Goal: Task Accomplishment & Management: Manage account settings

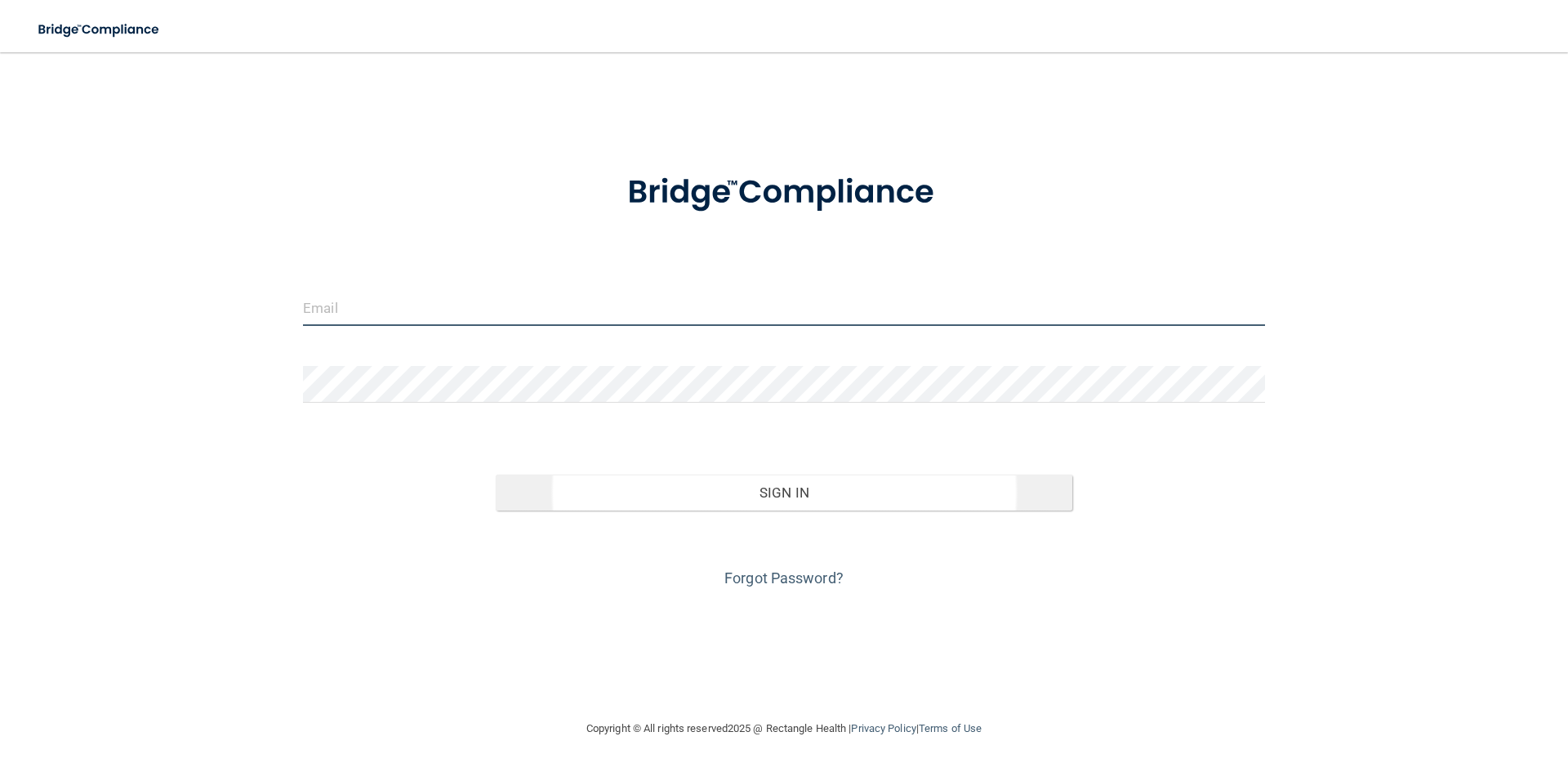
type input "[EMAIL_ADDRESS][DOMAIN_NAME]"
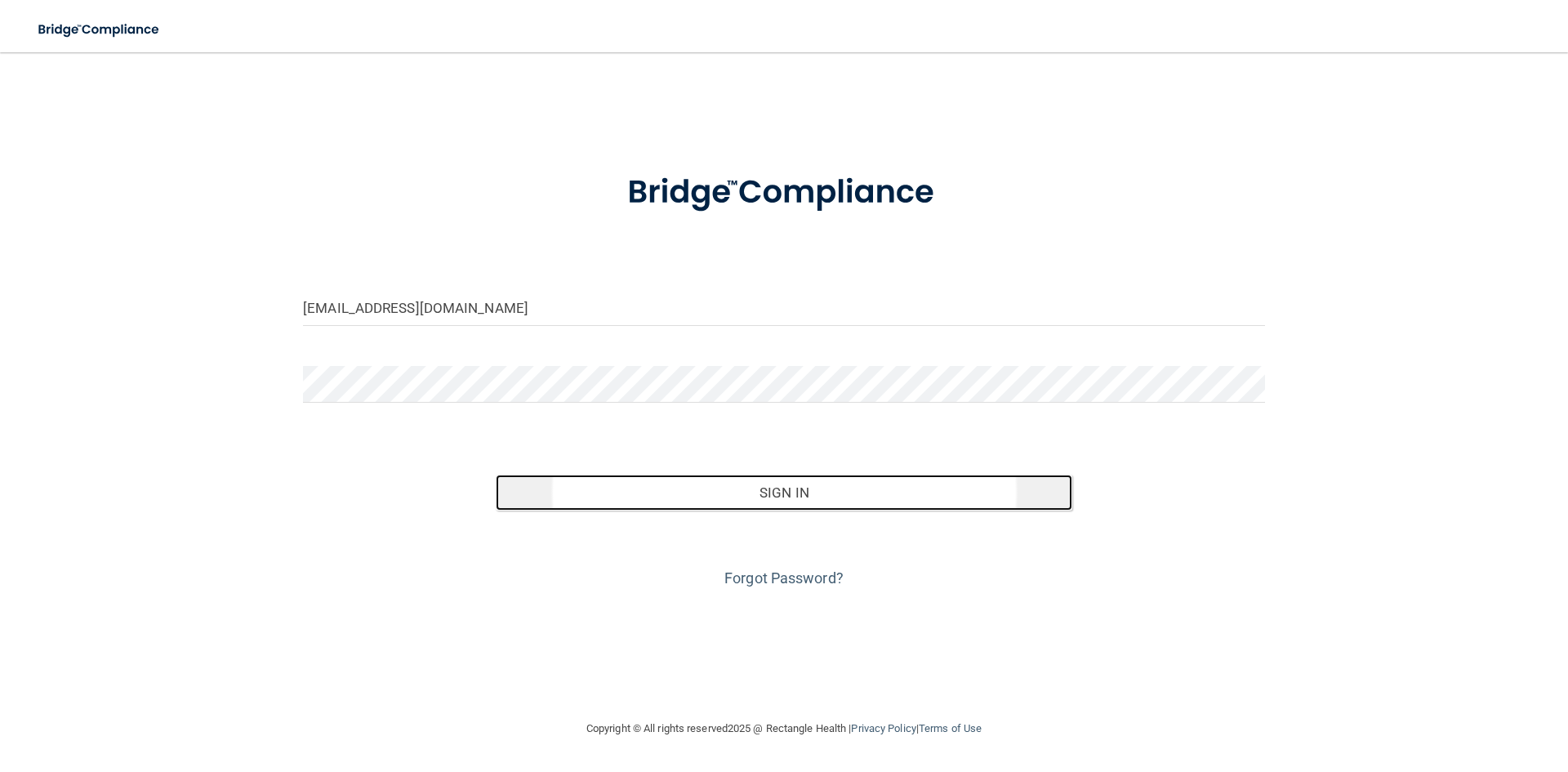
click at [612, 487] on button "Sign In" at bounding box center [784, 492] width 578 height 36
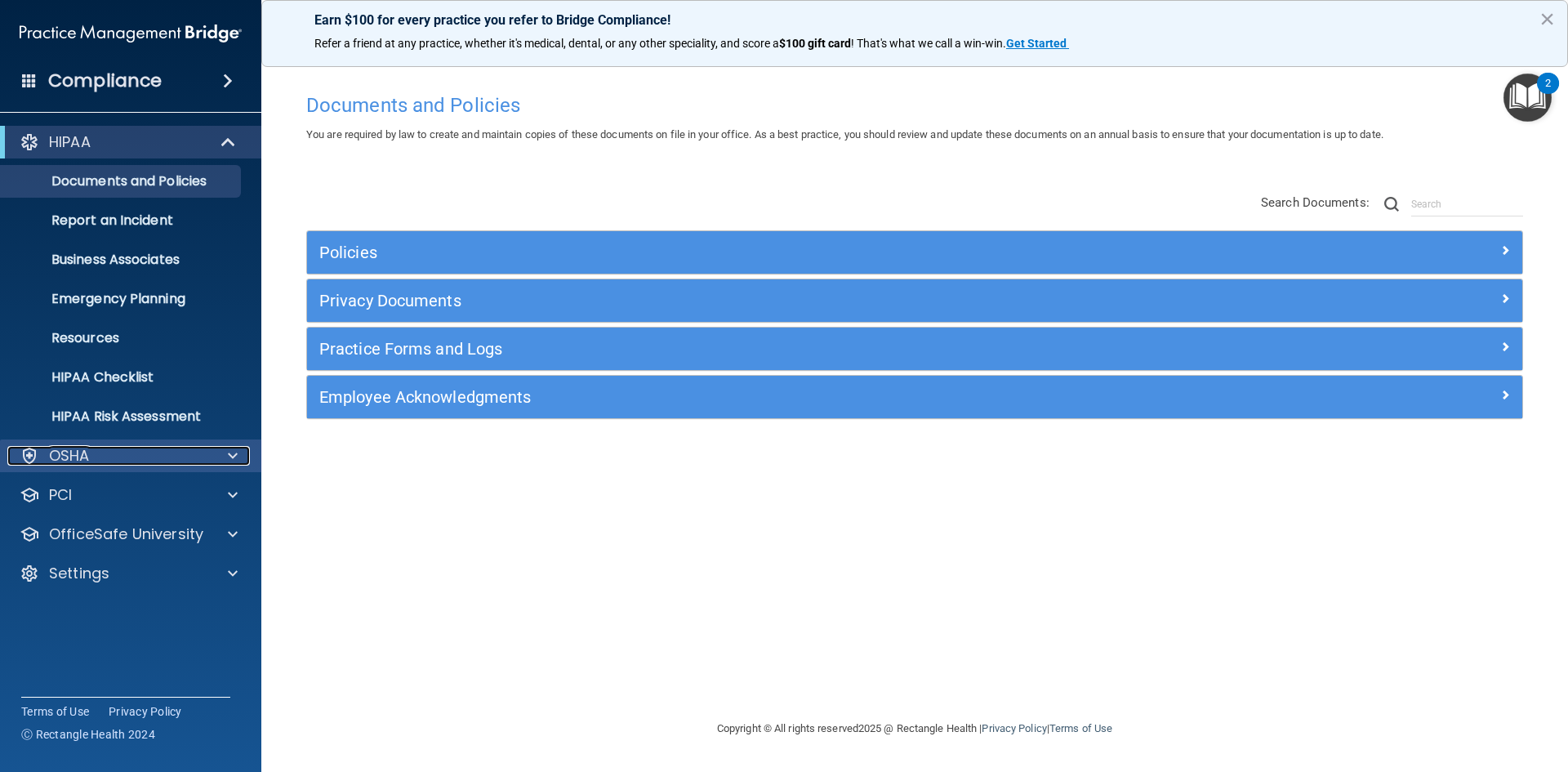
click at [81, 451] on p "OSHA" at bounding box center [69, 456] width 41 height 20
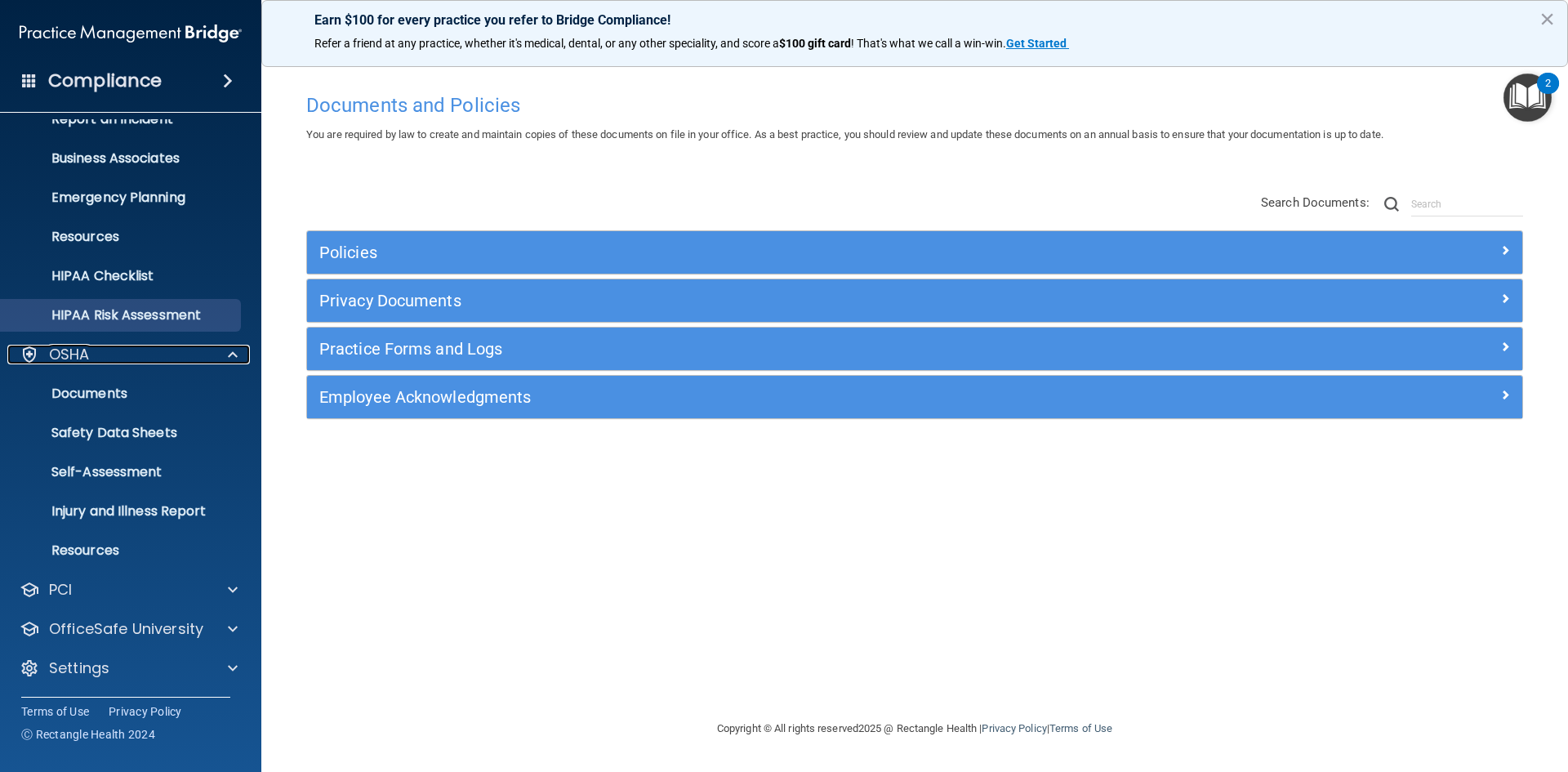
scroll to position [102, 0]
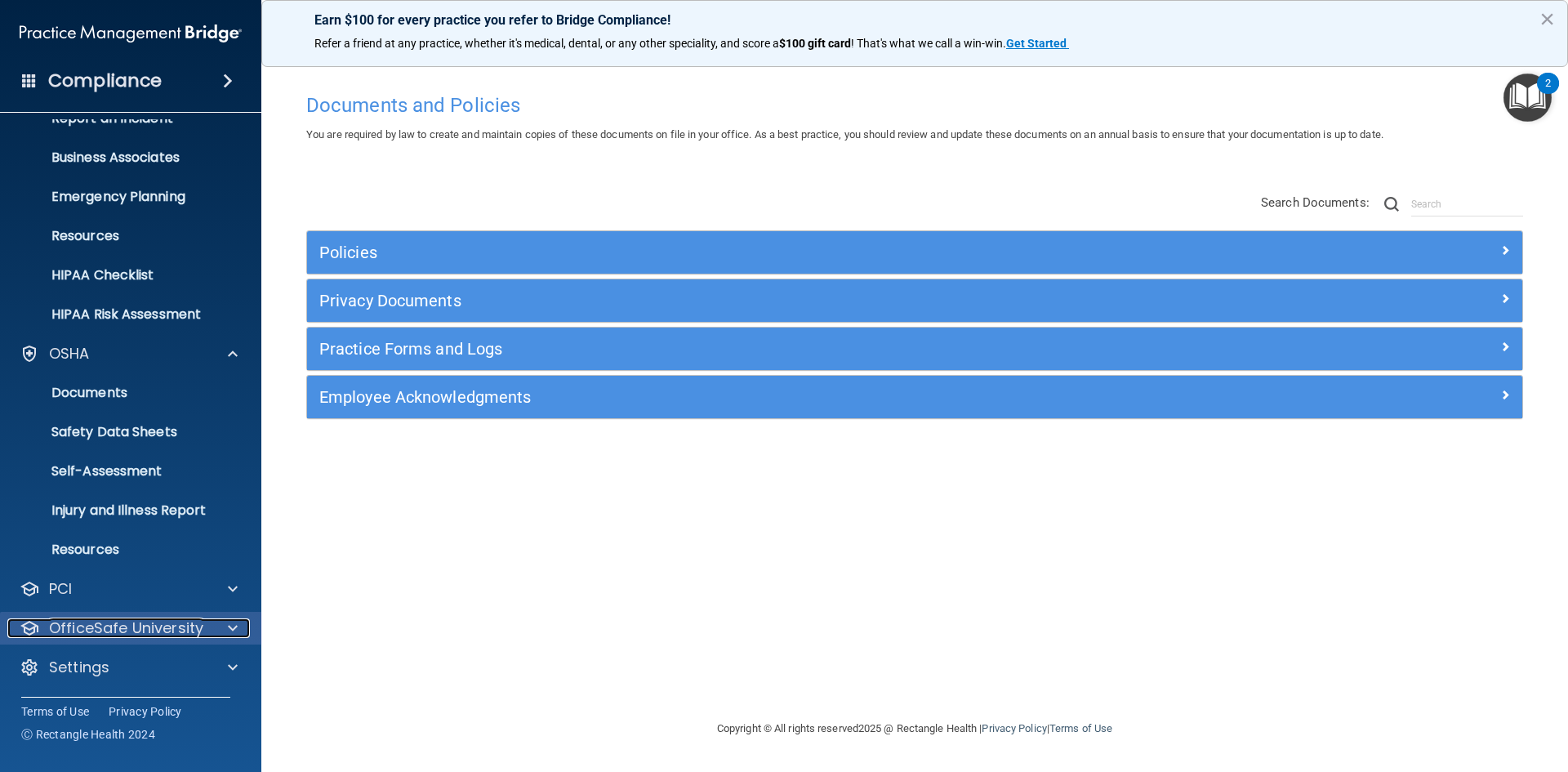
click at [157, 620] on p "OfficeSafe University" at bounding box center [125, 628] width 154 height 20
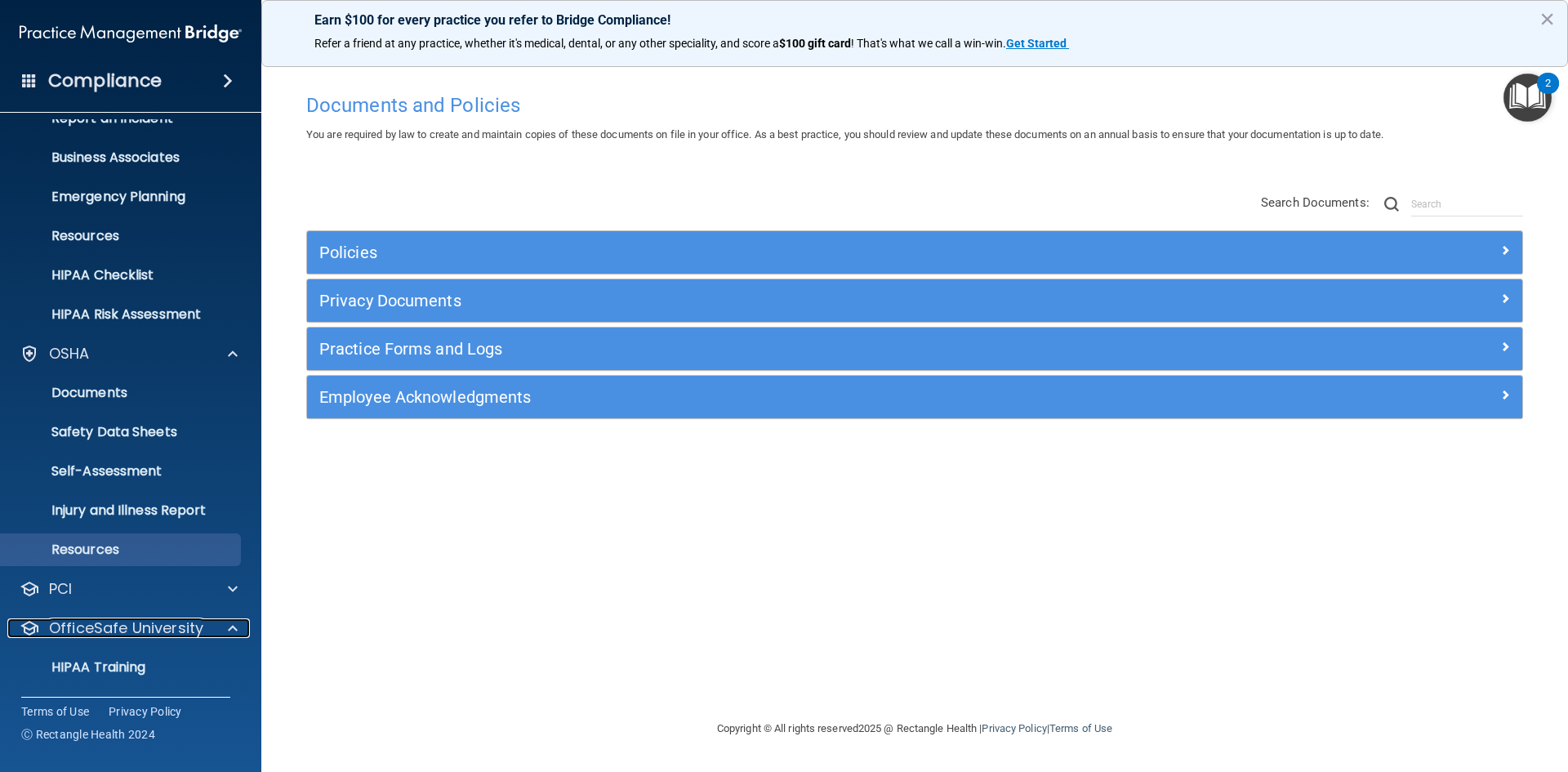
scroll to position [220, 0]
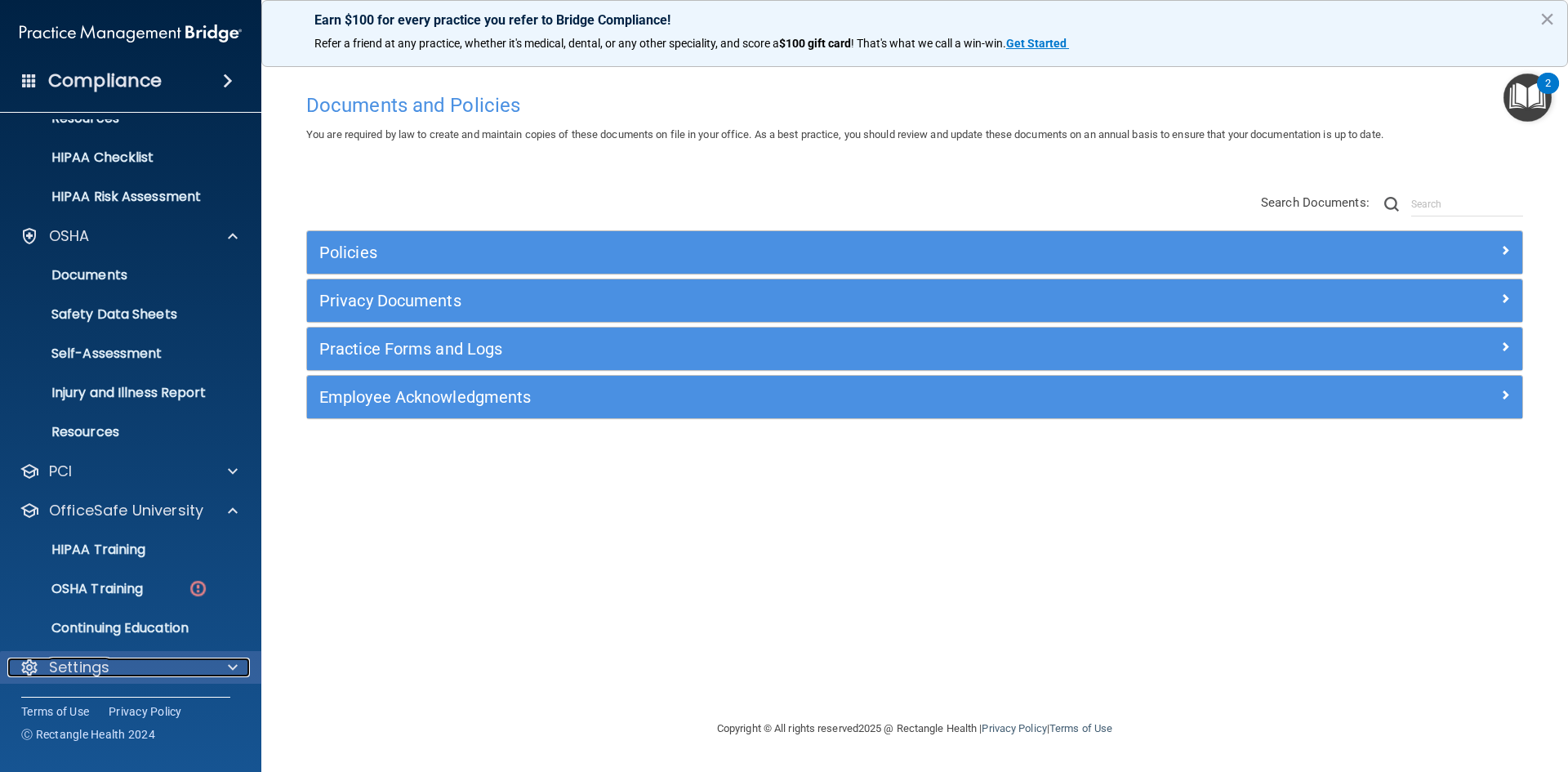
click at [87, 666] on p "Settings" at bounding box center [78, 667] width 60 height 20
click at [233, 78] on span at bounding box center [227, 81] width 10 height 20
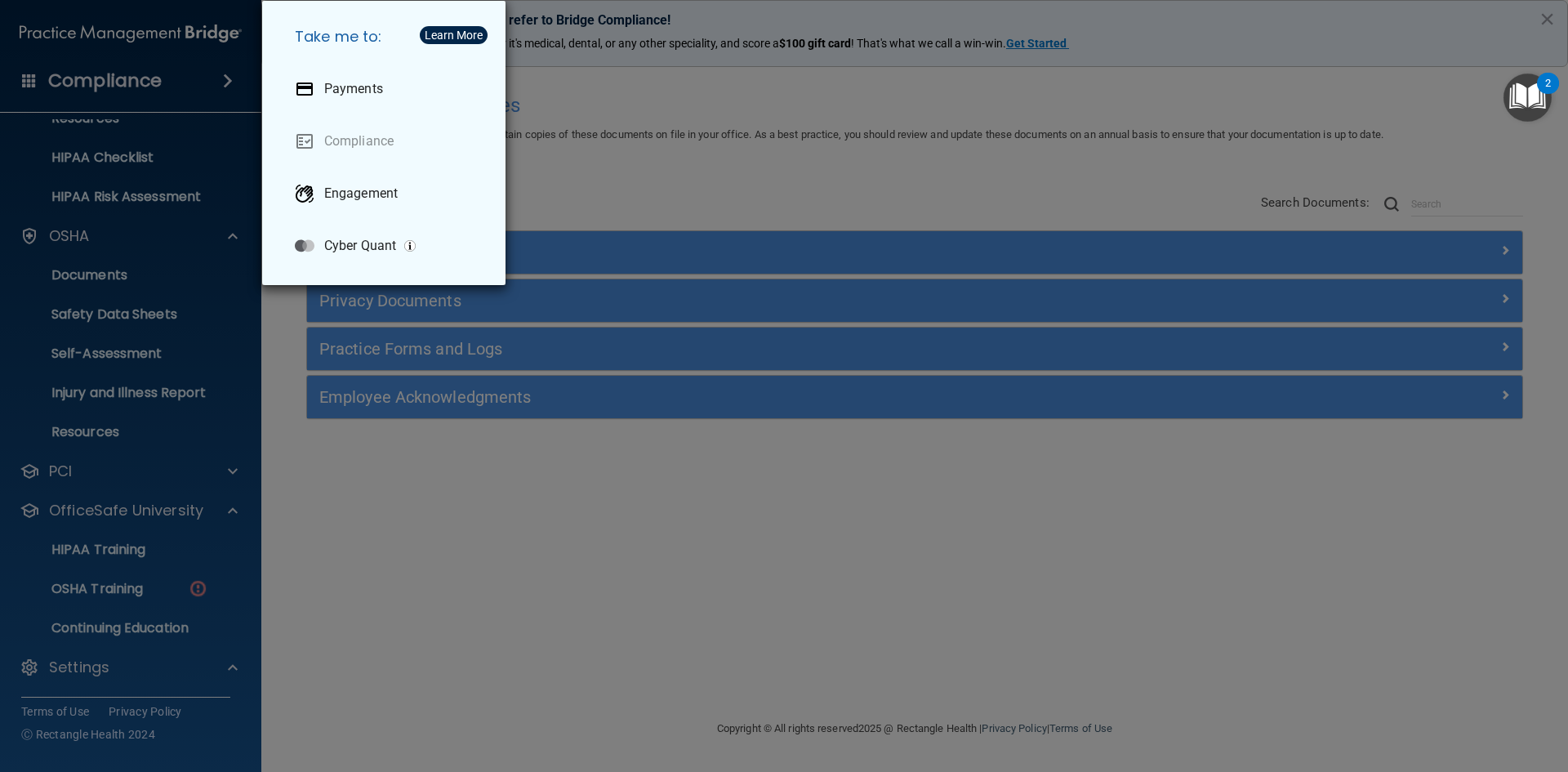
click at [372, 451] on div "Take me to: Payments Compliance Engagement Cyber Quant" at bounding box center [784, 386] width 1568 height 772
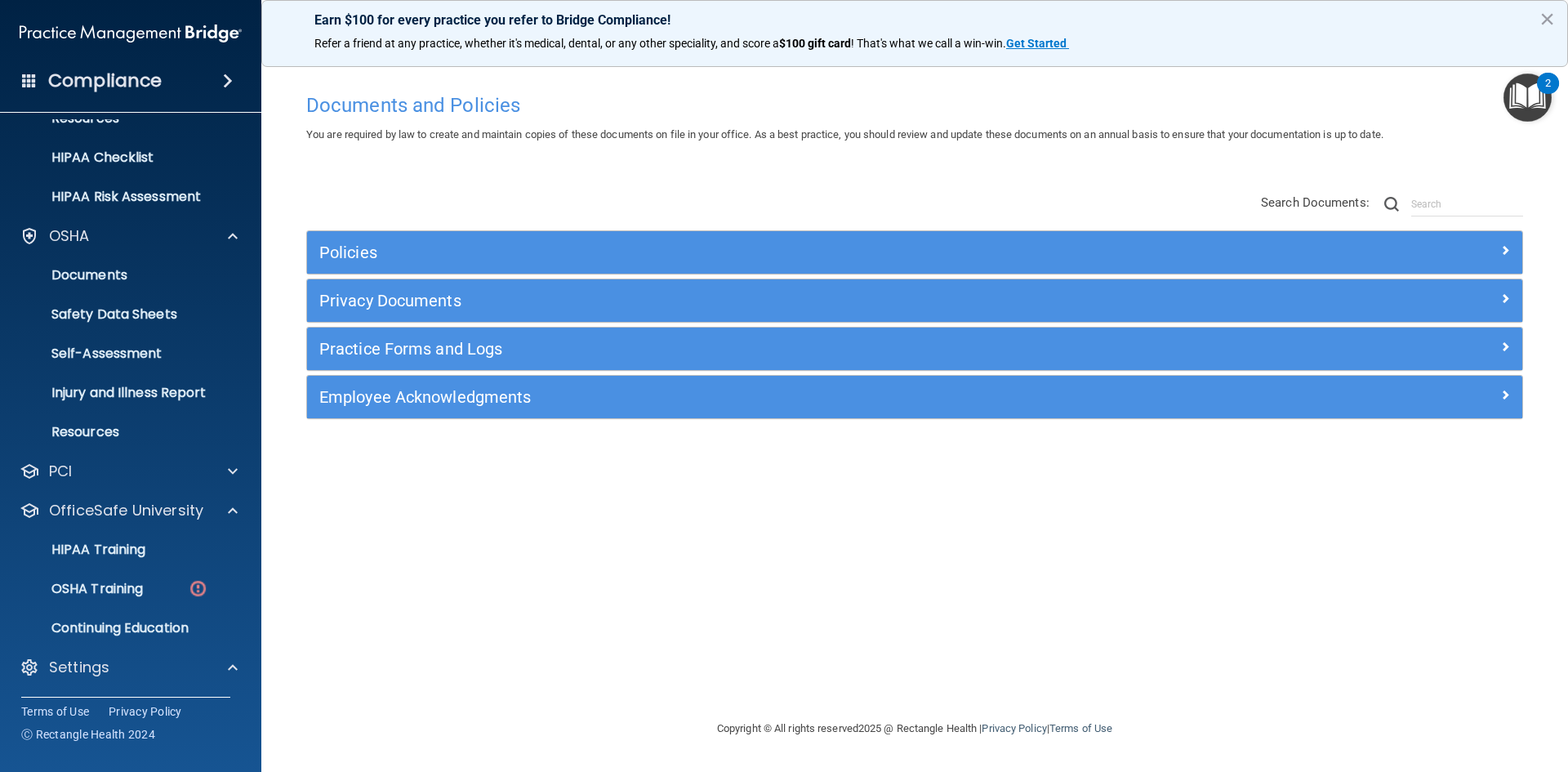
click at [33, 78] on span at bounding box center [29, 79] width 15 height 15
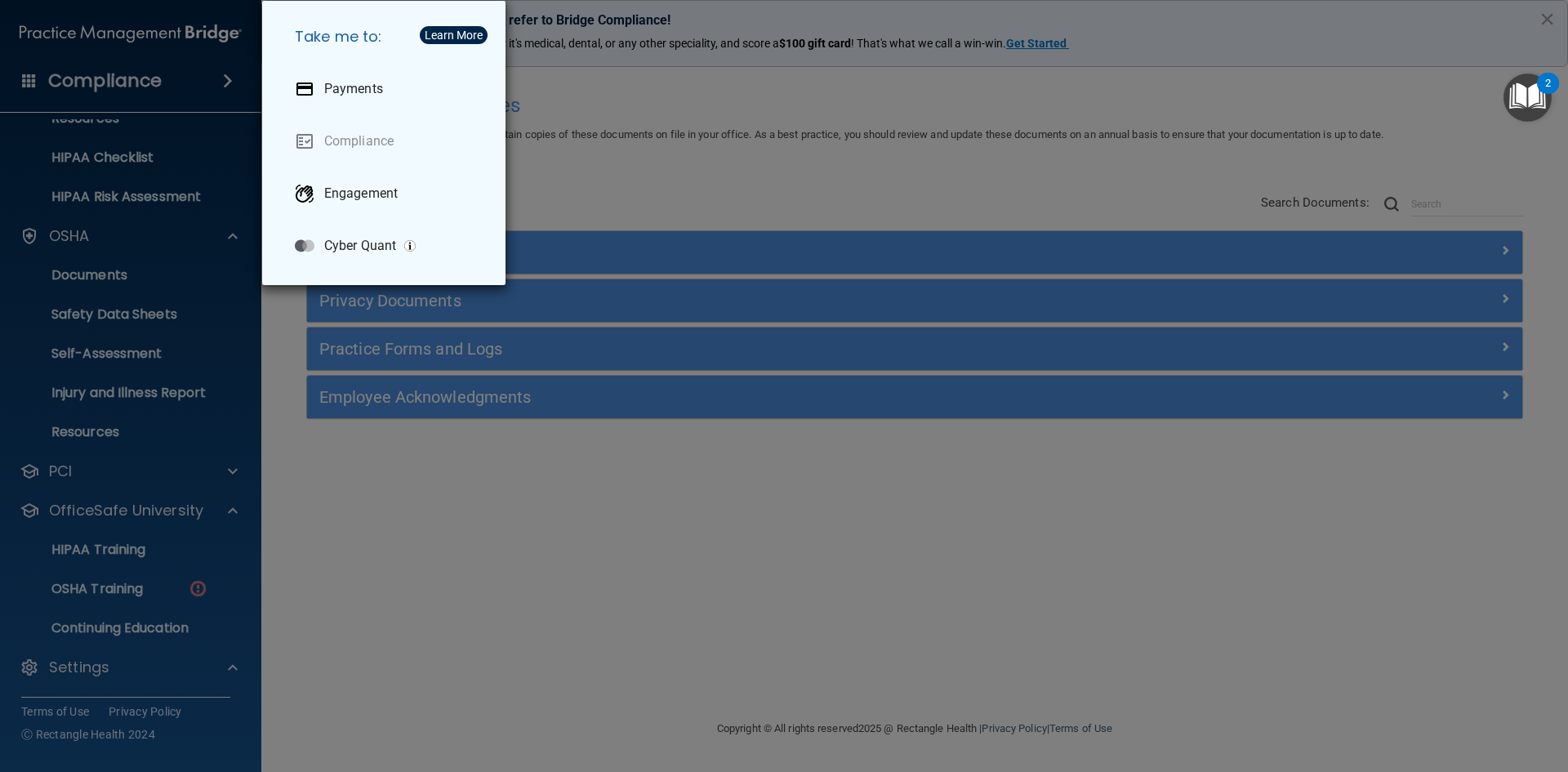
click at [1039, 118] on div "Take me to: Payments Compliance Engagement Cyber Quant" at bounding box center [784, 386] width 1568 height 772
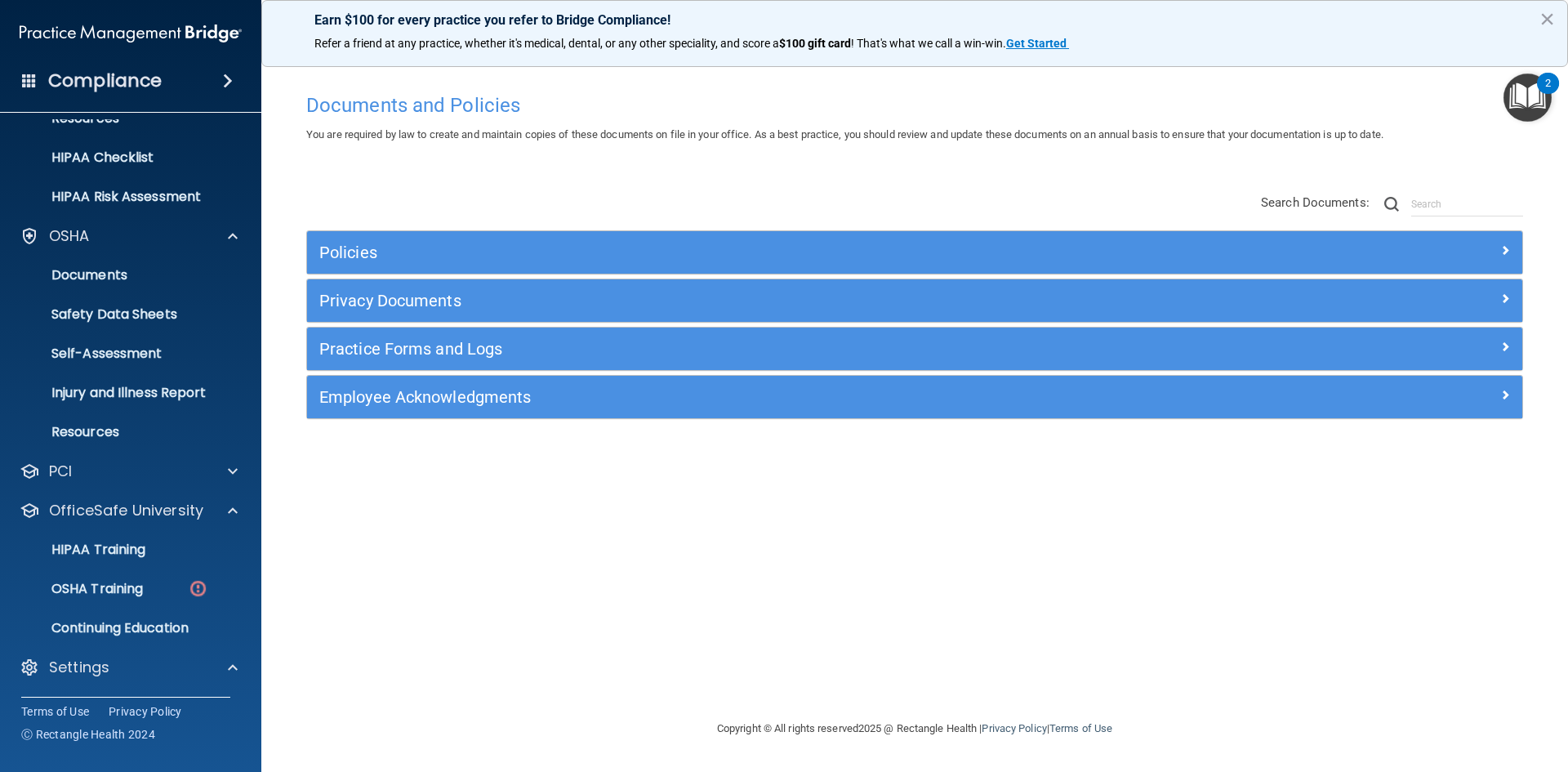
click at [1526, 94] on img "Open Resource Center, 2 new notifications" at bounding box center [1527, 97] width 48 height 48
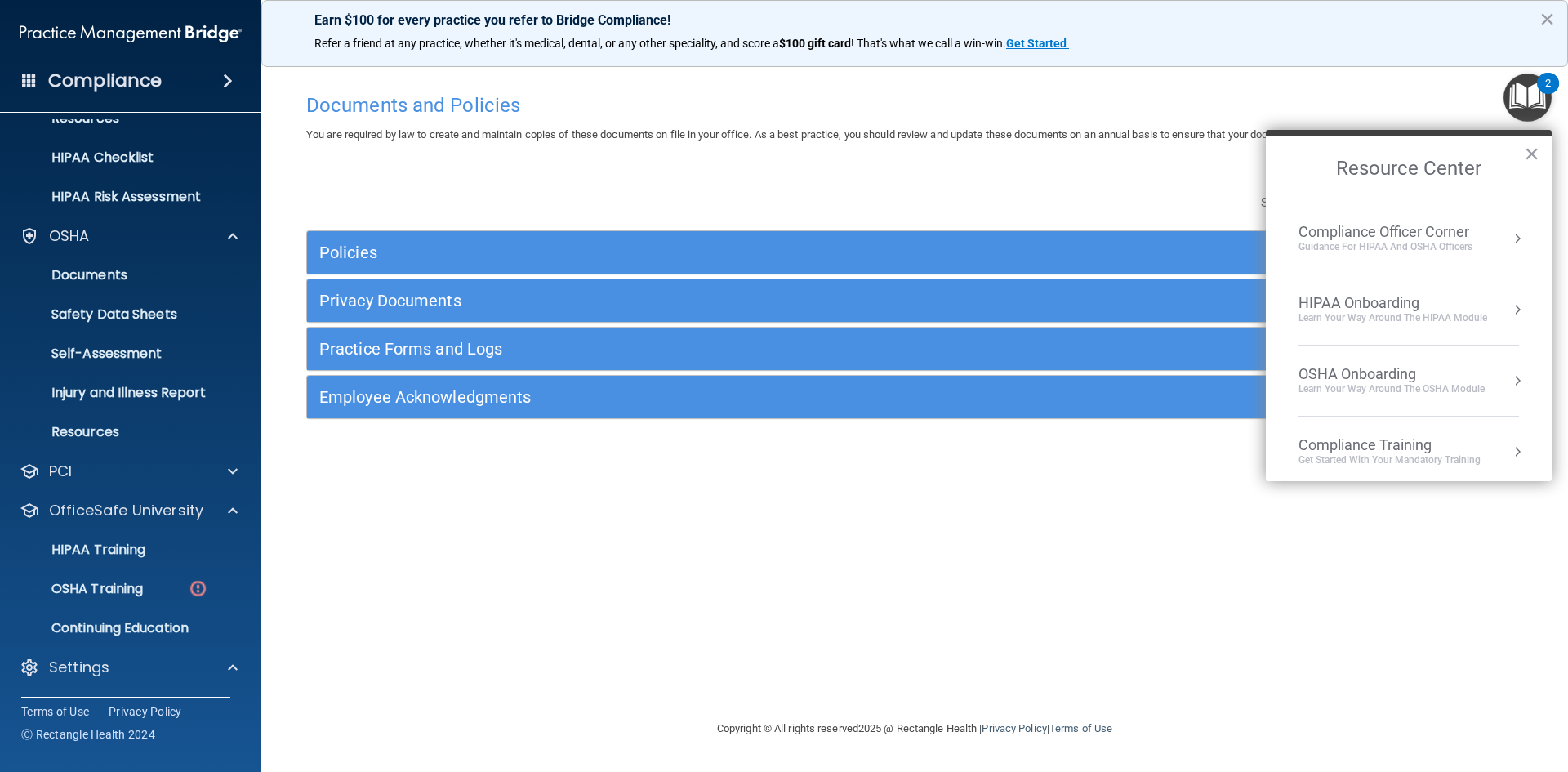
click at [1415, 242] on div "Guidance for HIPAA and OSHA Officers" at bounding box center [1386, 247] width 174 height 14
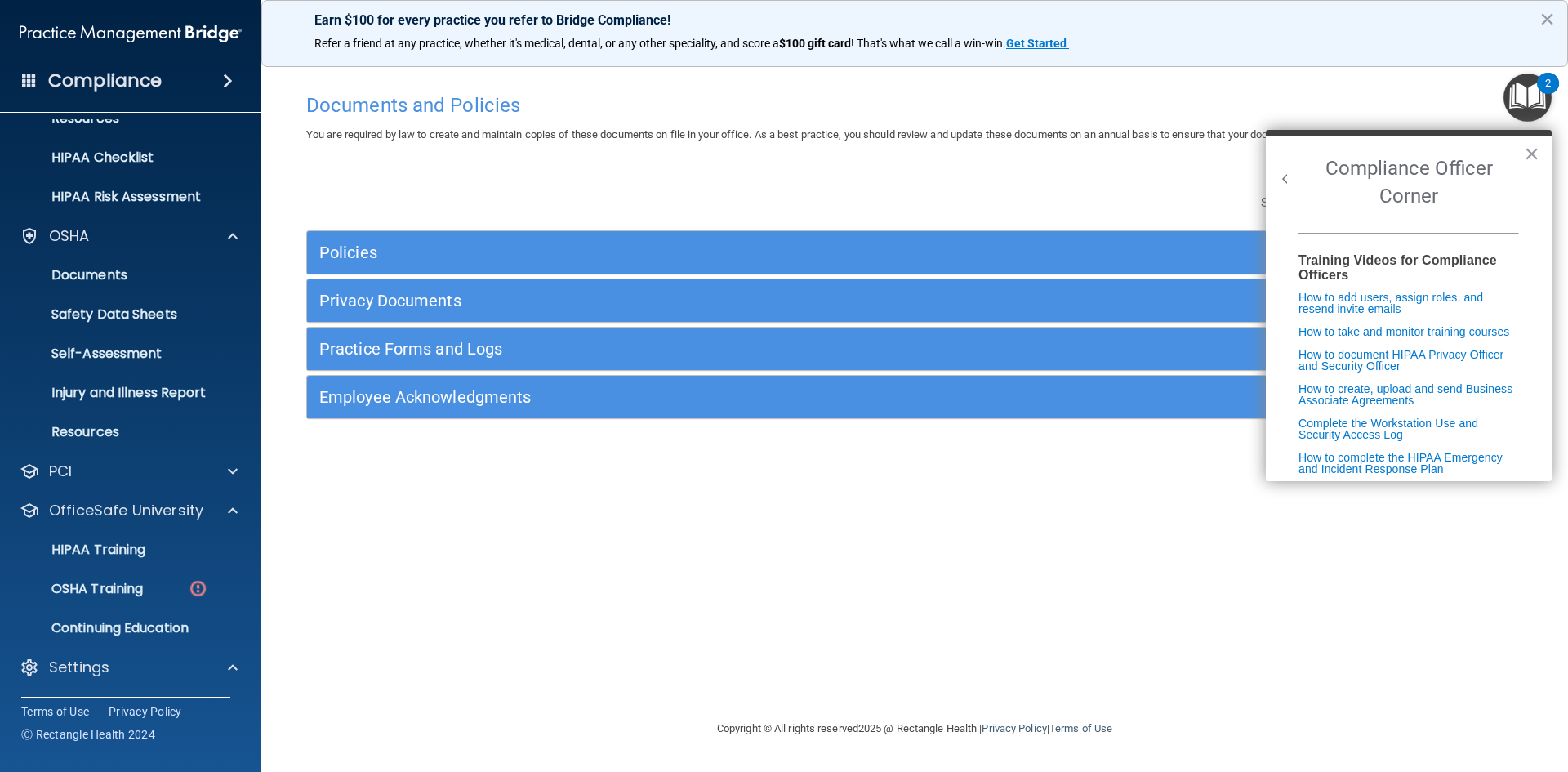
scroll to position [327, 0]
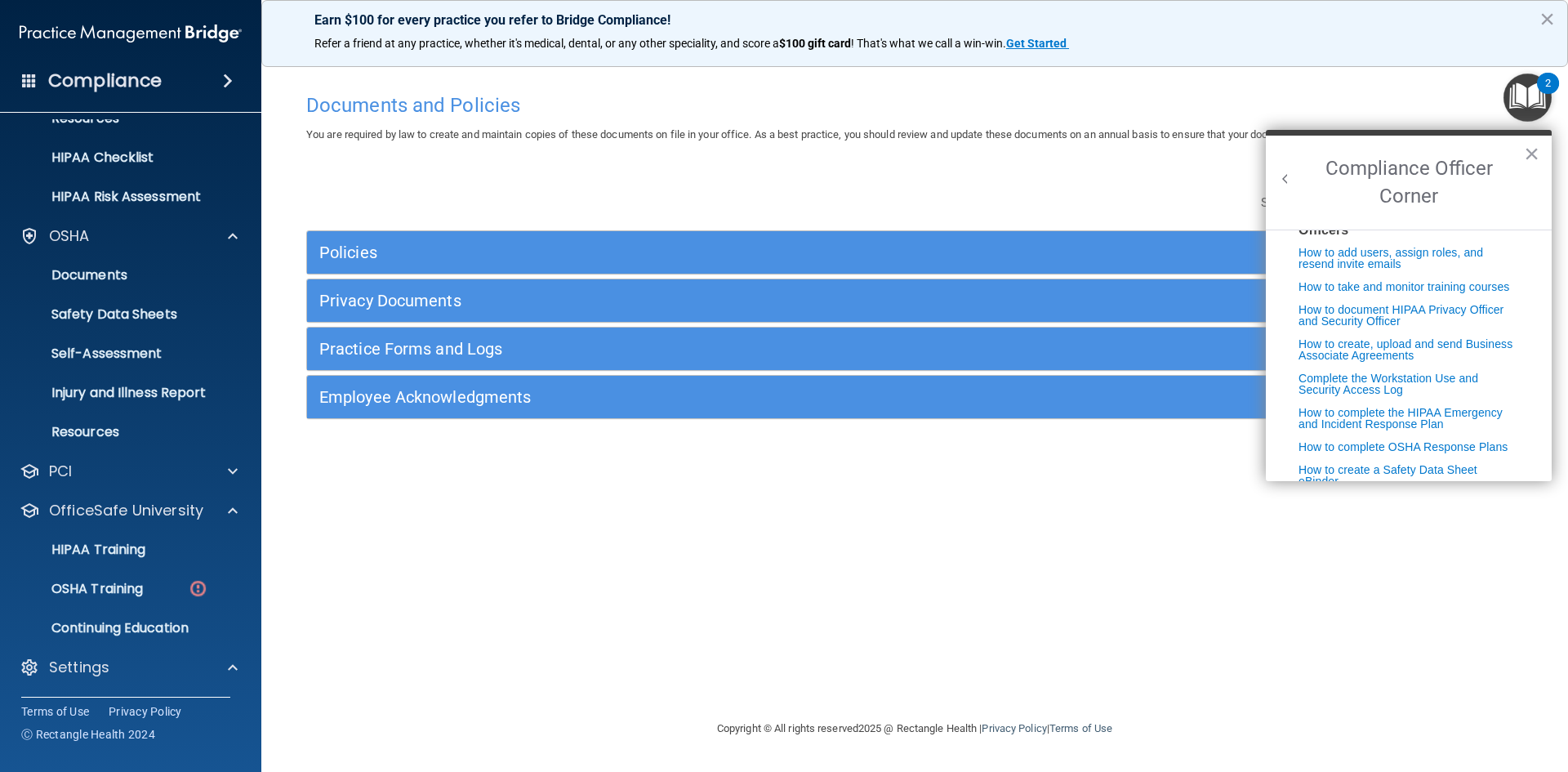
click at [1288, 176] on button "Back to Resource Center Home" at bounding box center [1285, 179] width 17 height 17
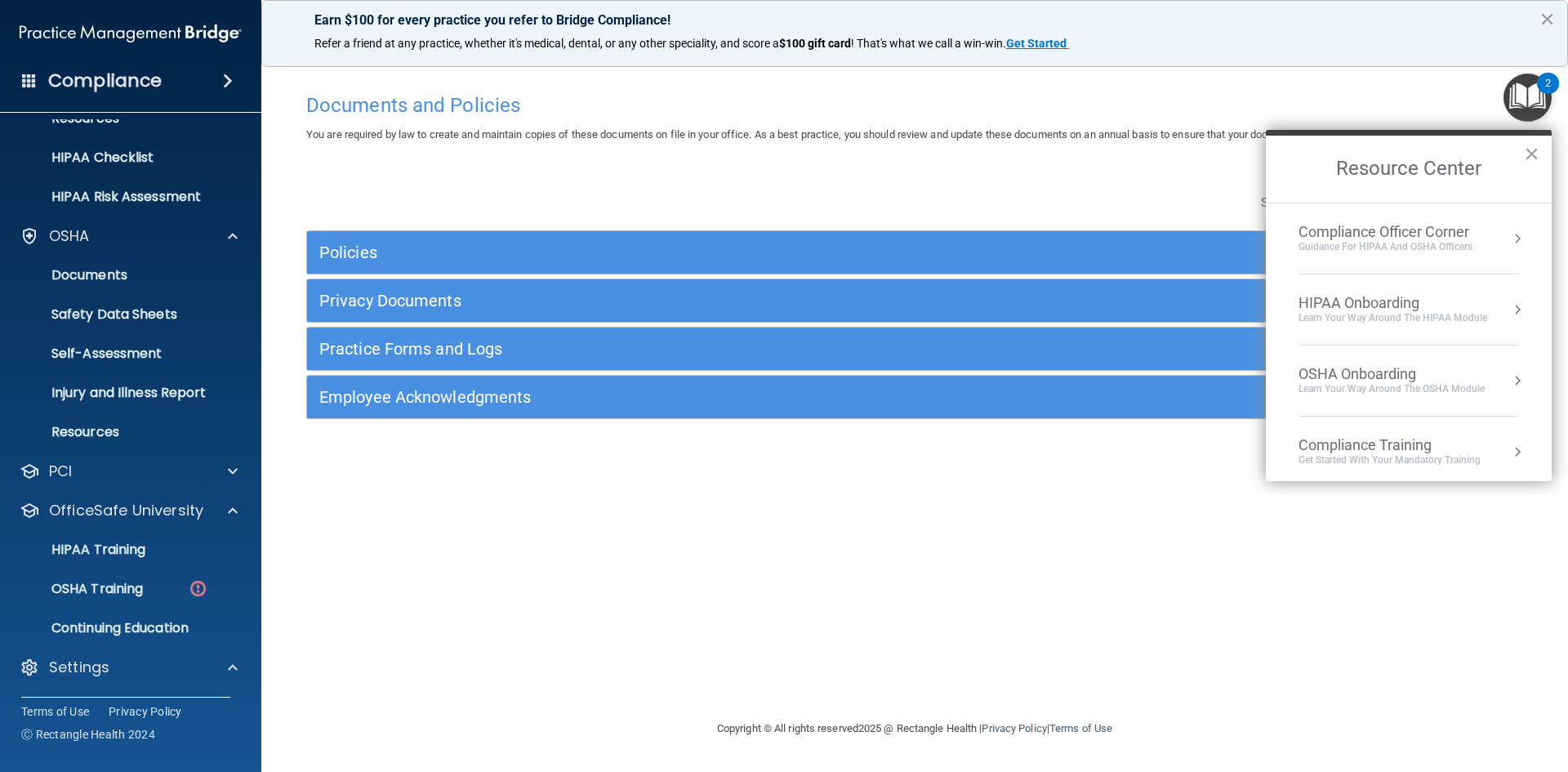
click at [1383, 307] on div "HIPAA Onboarding" at bounding box center [1393, 303] width 189 height 18
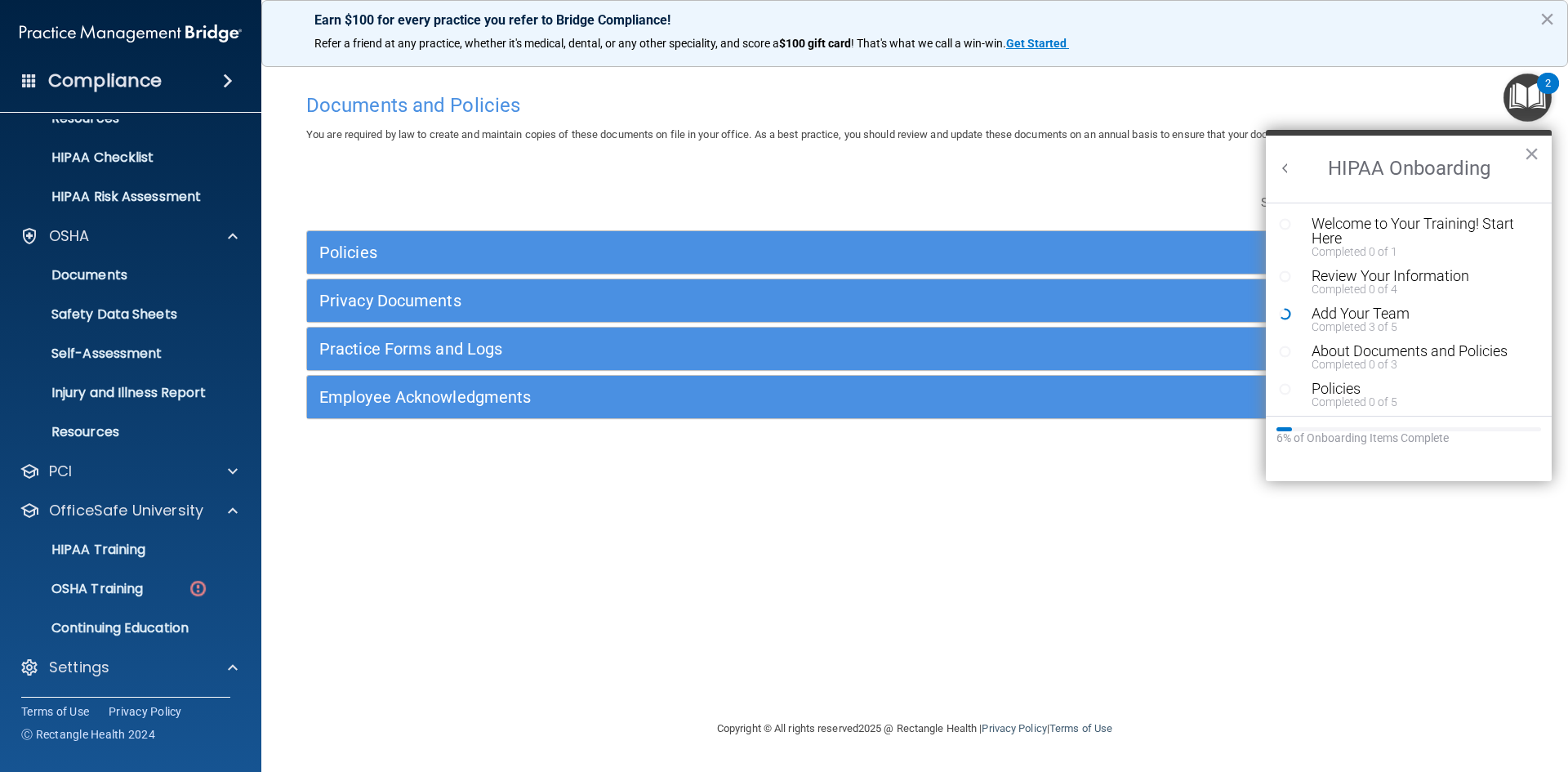
scroll to position [0, 0]
click at [1363, 311] on div "Add Your Team" at bounding box center [1415, 314] width 206 height 15
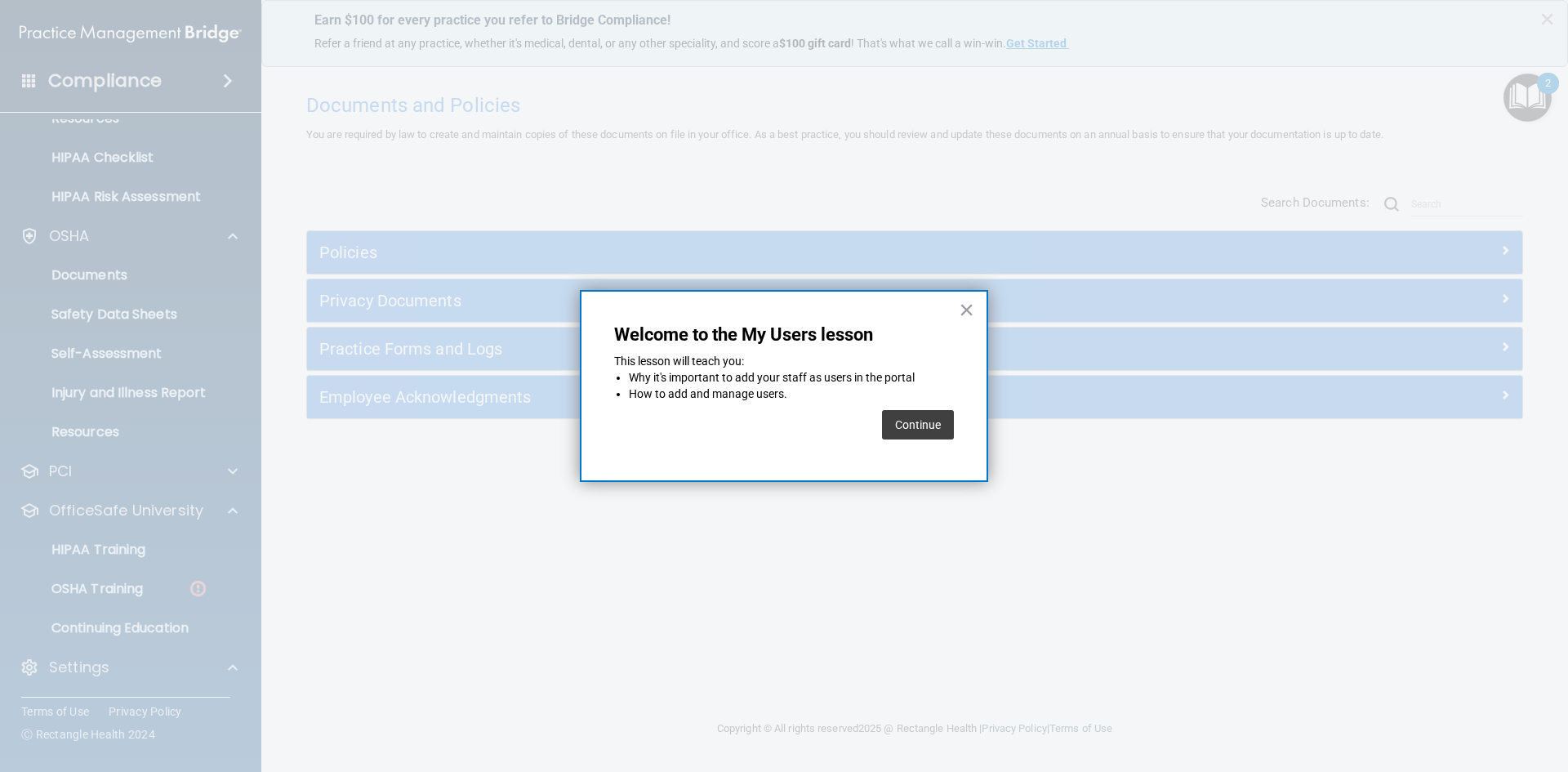
click at [925, 418] on button "Continue" at bounding box center [918, 425] width 72 height 30
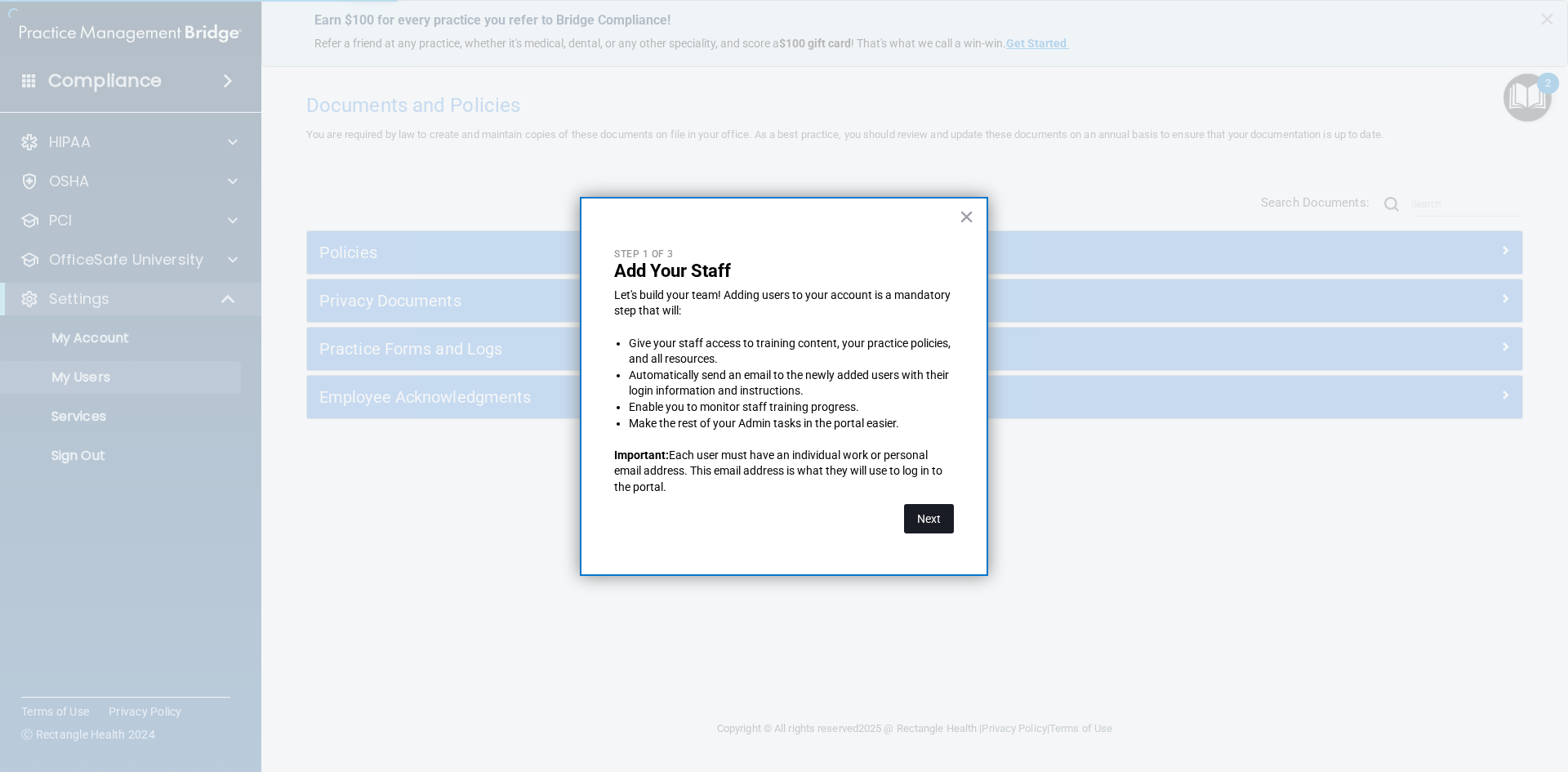
click at [919, 518] on button "Next" at bounding box center [929, 519] width 50 height 30
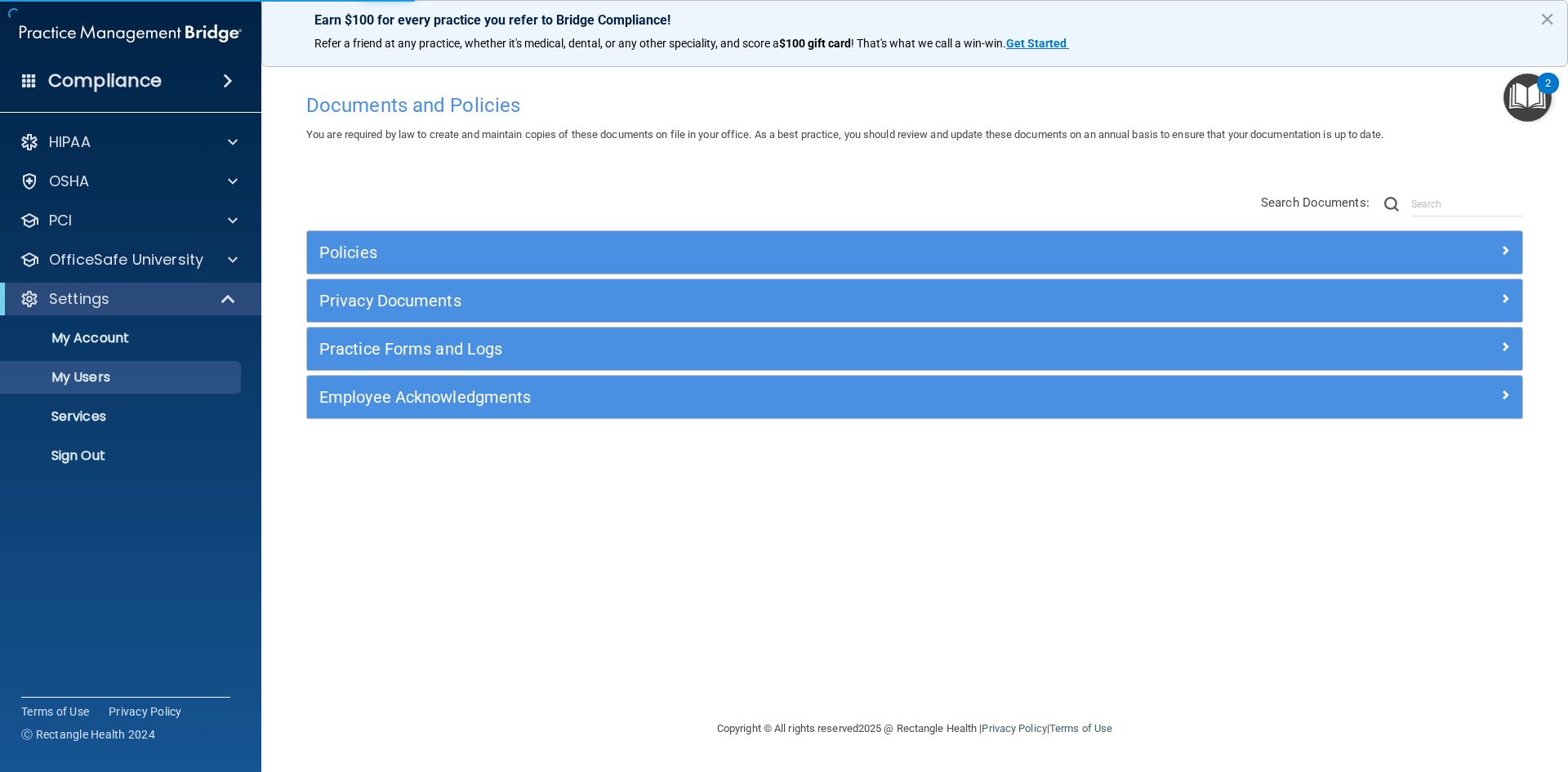
select select "20"
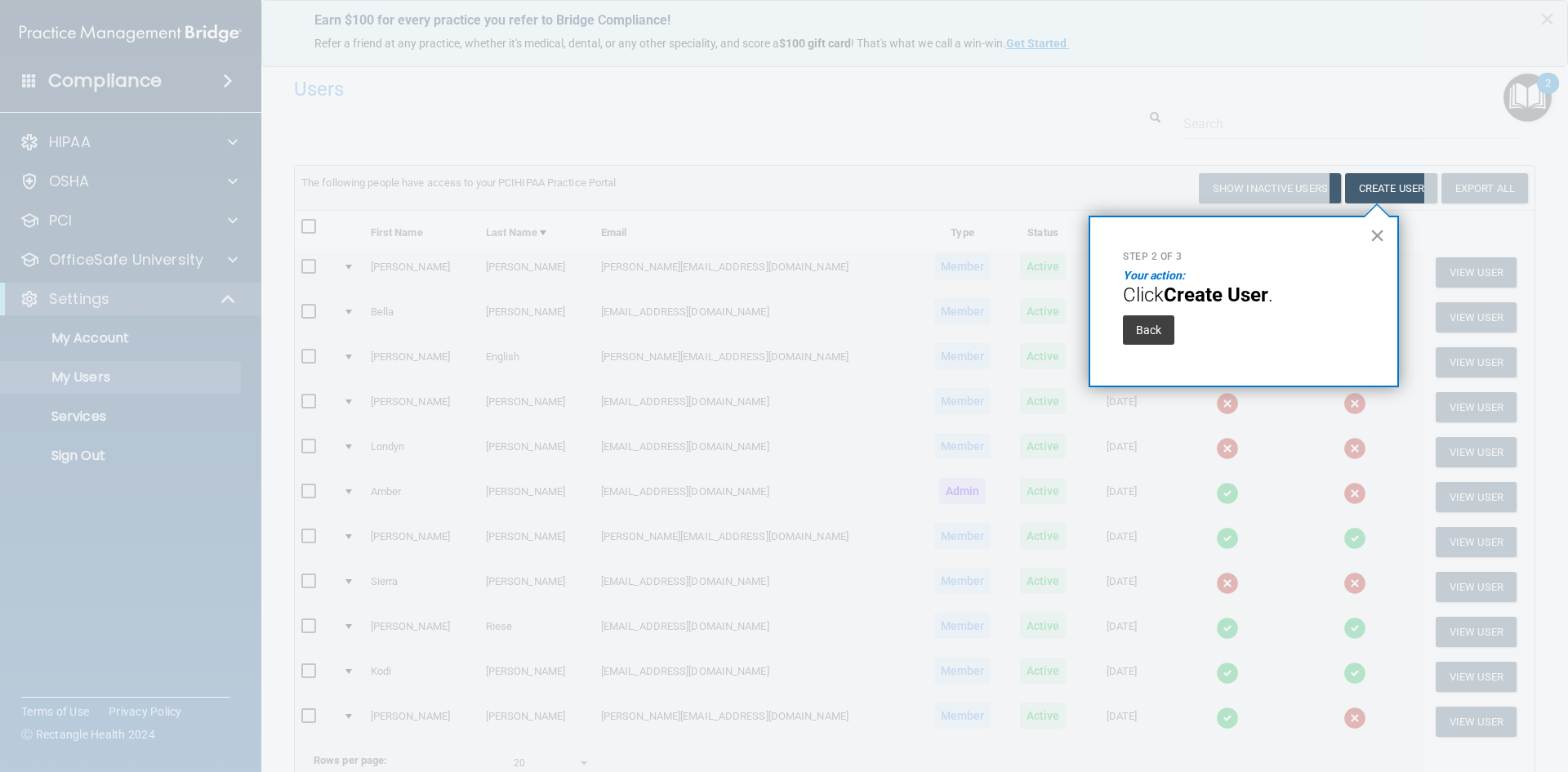
click at [1380, 230] on button "×" at bounding box center [1377, 235] width 16 height 26
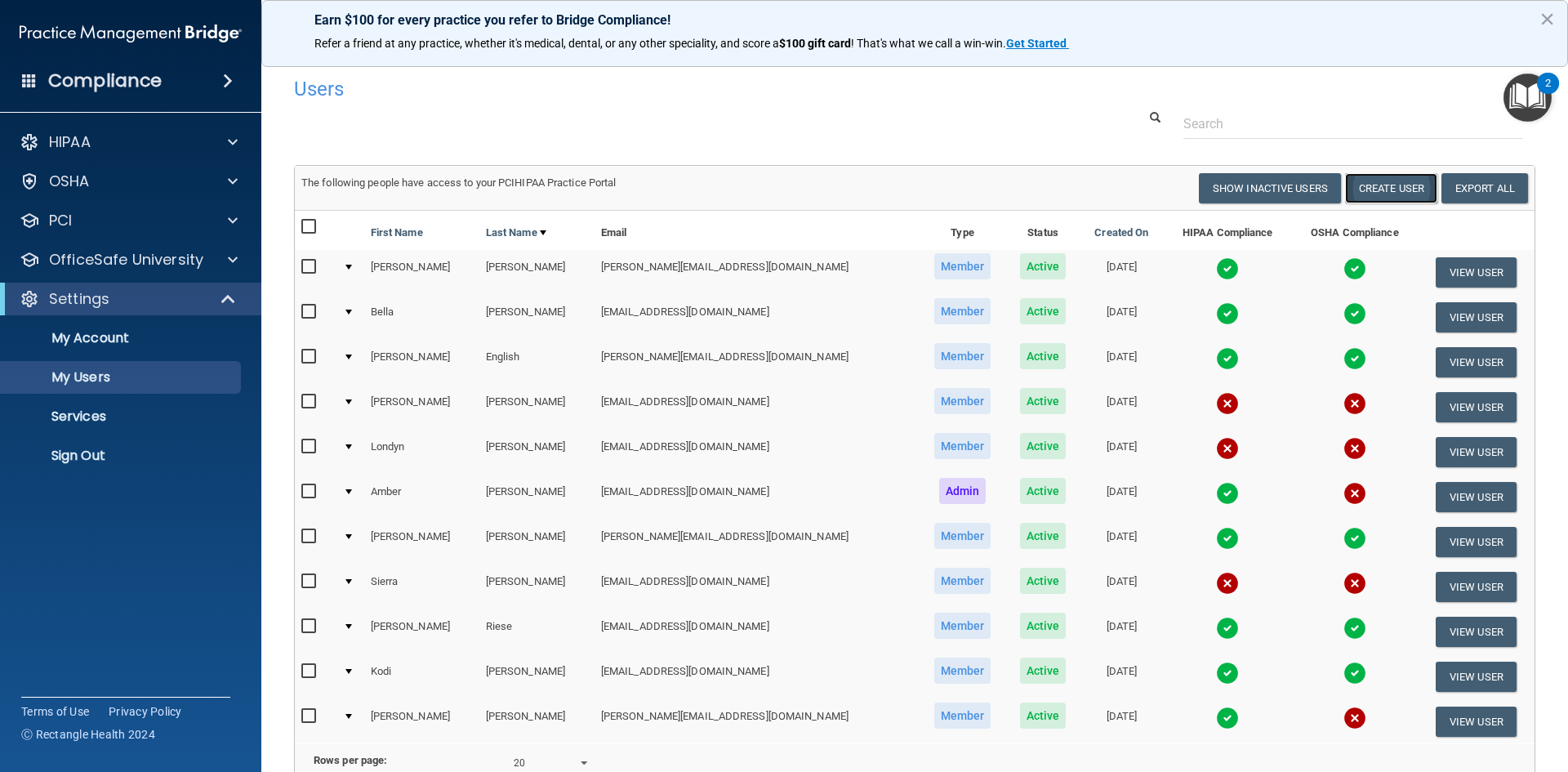
click at [1369, 183] on button "Create User" at bounding box center [1391, 188] width 92 height 30
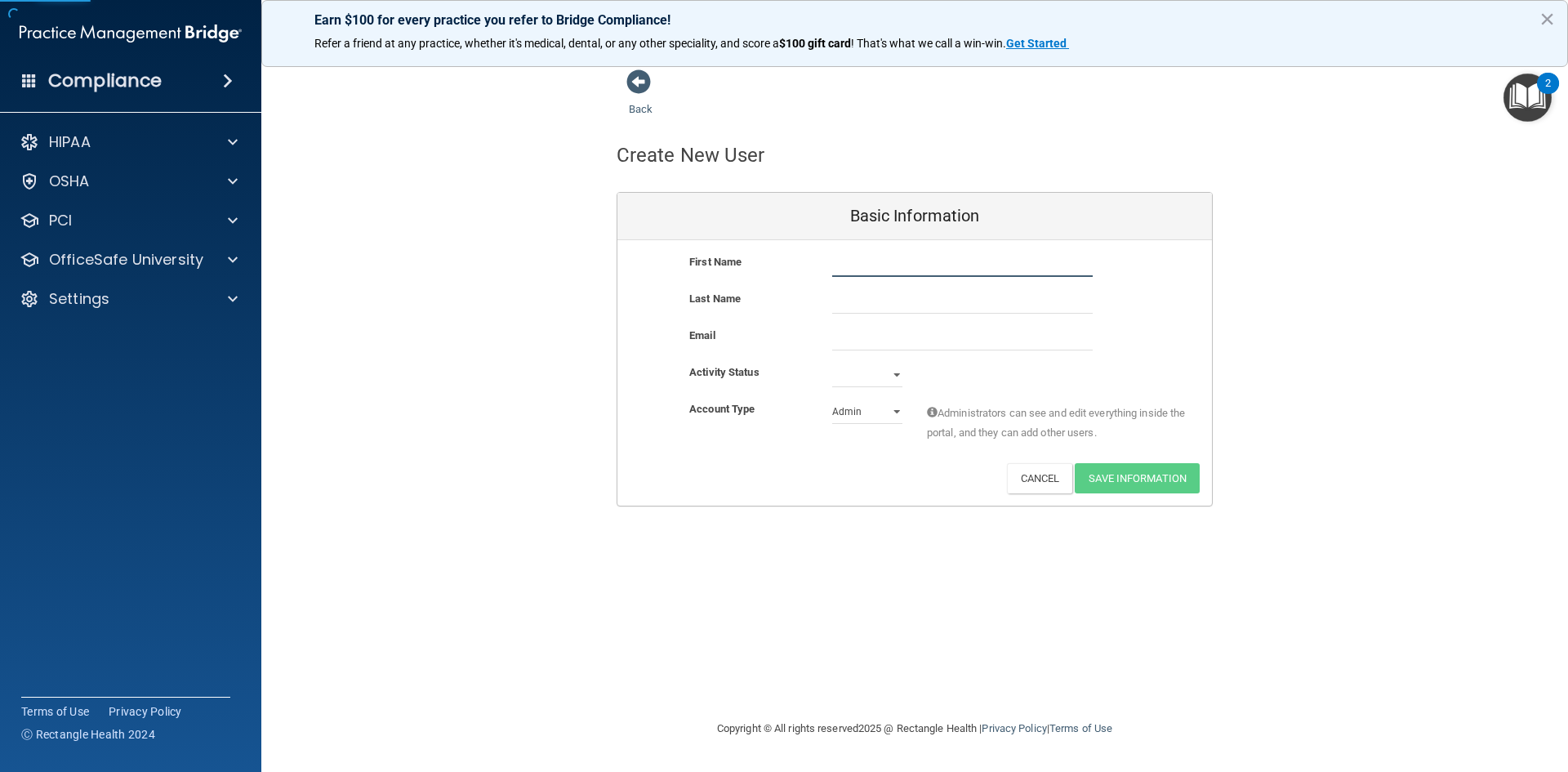
click at [902, 256] on input "text" at bounding box center [962, 265] width 260 height 24
type input "[PERSON_NAME]"
click at [919, 296] on input "text" at bounding box center [962, 301] width 260 height 24
type input "[PERSON_NAME]"
click at [836, 341] on input "email" at bounding box center [962, 338] width 260 height 24
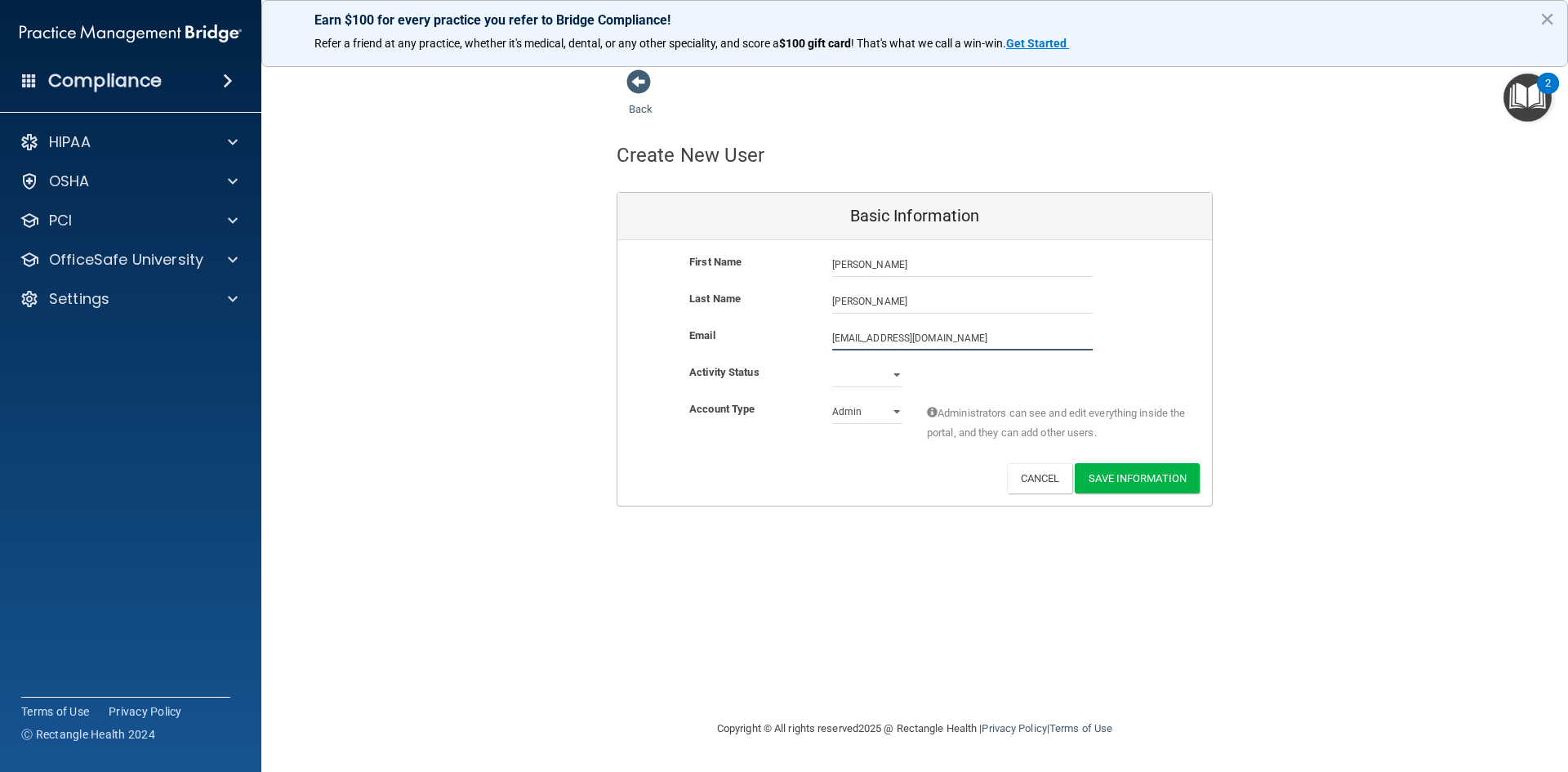
click at [892, 337] on input "[EMAIL_ADDRESS][DOMAIN_NAME]" at bounding box center [962, 338] width 260 height 24
type input "[PERSON_NAME][EMAIL_ADDRESS][DOMAIN_NAME]"
click at [888, 379] on select "Active Inactive" at bounding box center [867, 375] width 71 height 24
select select "active"
click at [832, 362] on select "Active Inactive" at bounding box center [867, 375] width 71 height 24
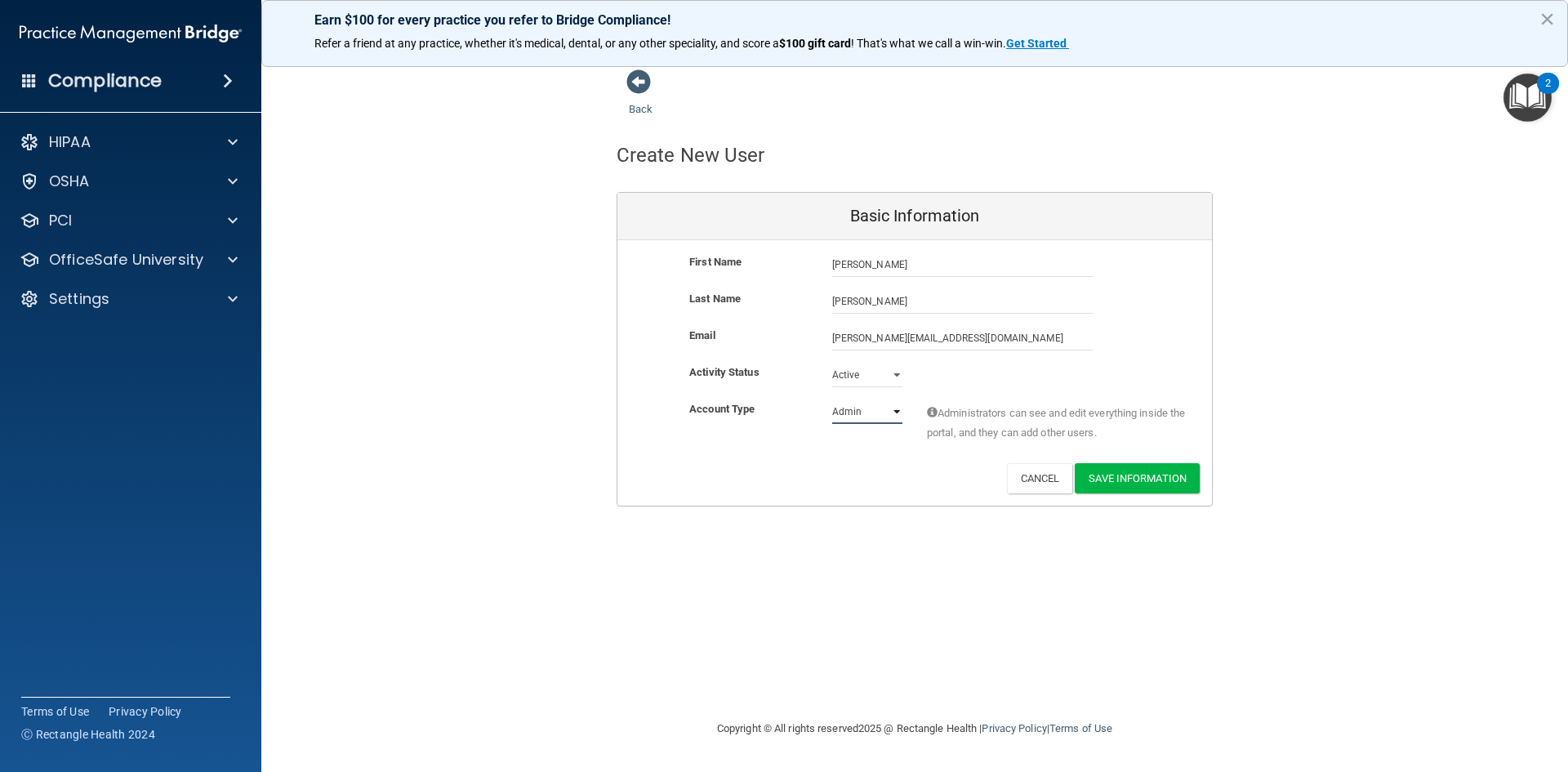
click at [868, 408] on select "Admin Member" at bounding box center [867, 411] width 71 height 24
select select "practice_member"
click at [832, 399] on select "Admin Member" at bounding box center [867, 411] width 71 height 24
click at [1146, 480] on button "Save Information" at bounding box center [1137, 478] width 125 height 30
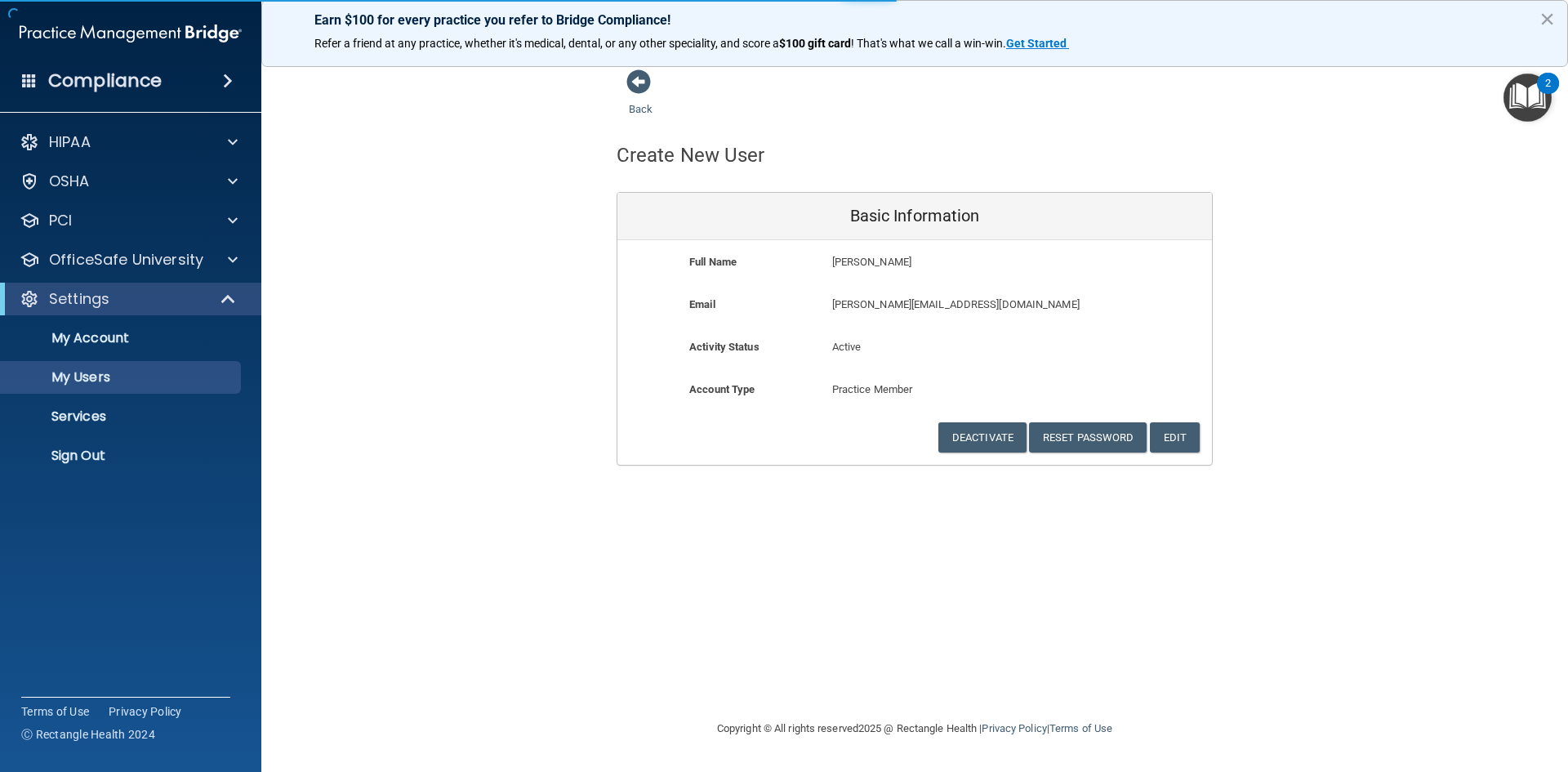
select select "20"
